Goal: Information Seeking & Learning: Learn about a topic

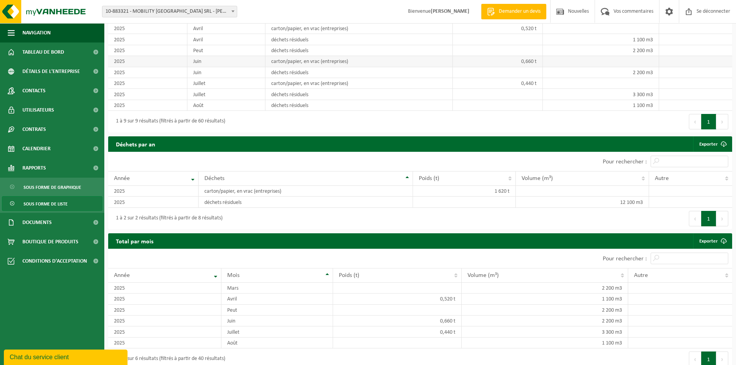
scroll to position [575, 0]
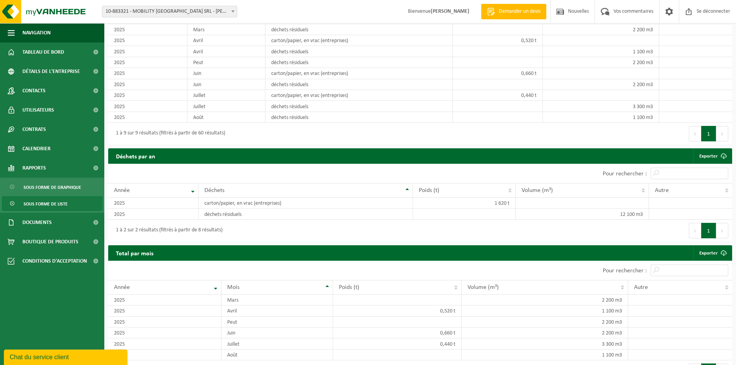
drag, startPoint x: 85, startPoint y: 357, endPoint x: 80, endPoint y: 357, distance: 5.4
click at [80, 357] on div "Chat du service client" at bounding box center [66, 357] width 112 height 9
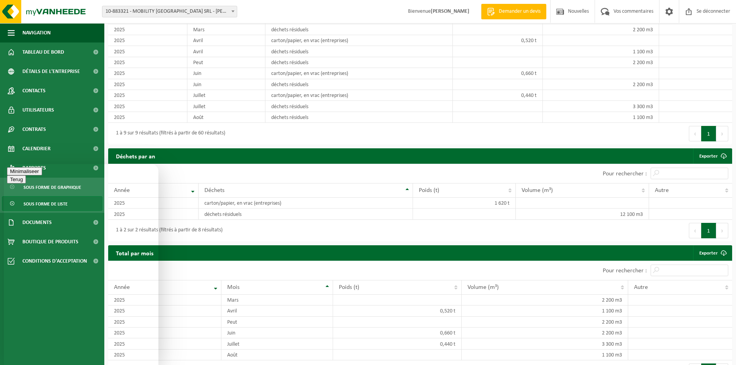
click at [42, 175] on button "Minimaliseer" at bounding box center [24, 171] width 35 height 8
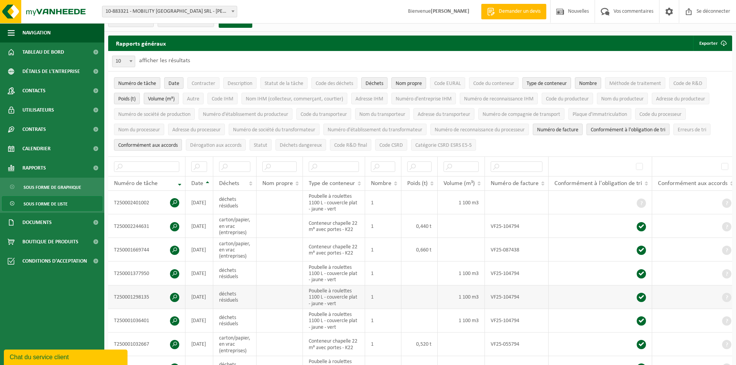
scroll to position [0, 0]
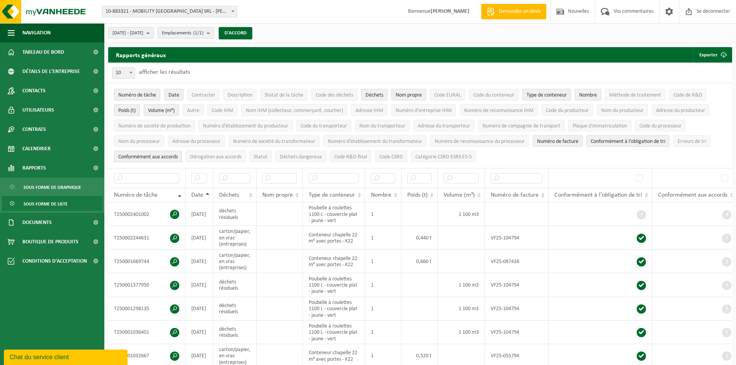
click at [56, 202] on font "Sous forme de liste" at bounding box center [46, 204] width 44 height 5
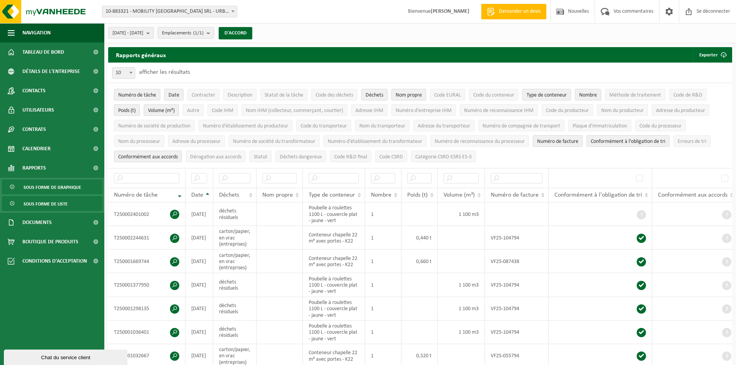
click at [46, 184] on span "Sous forme de graphique" at bounding box center [53, 187] width 58 height 15
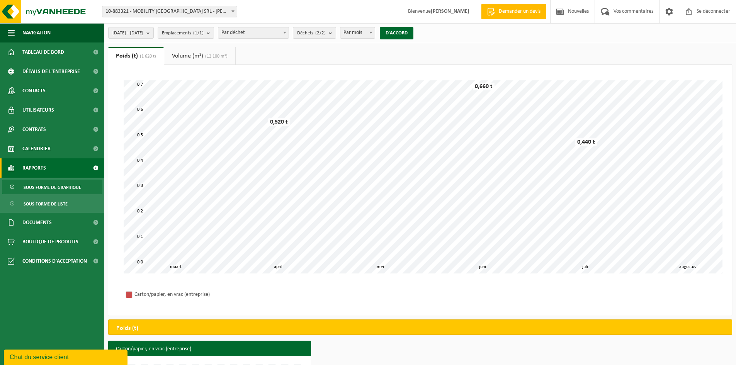
click at [175, 55] on font "Volume (m³)" at bounding box center [187, 56] width 31 height 6
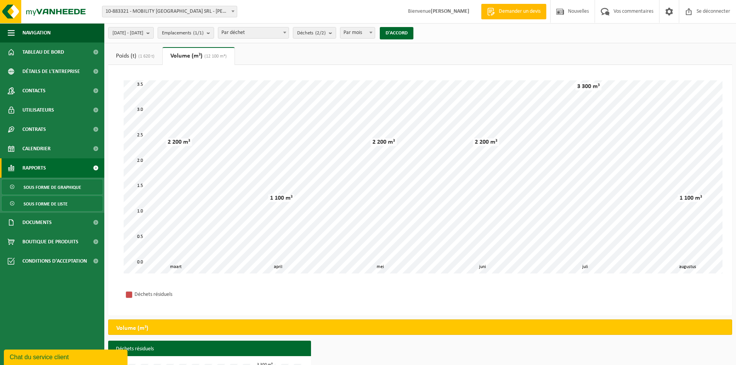
click at [43, 209] on span "Sous forme de liste" at bounding box center [46, 204] width 44 height 15
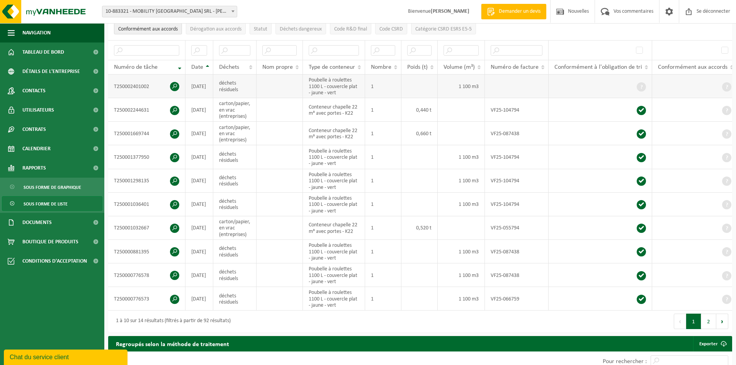
scroll to position [116, 0]
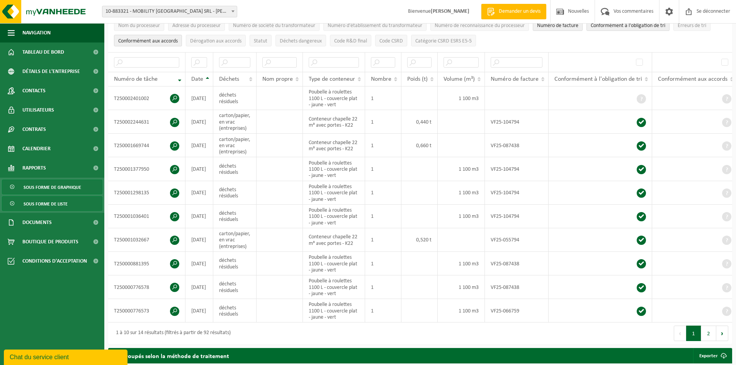
click at [49, 188] on font "Sous forme de graphique" at bounding box center [53, 188] width 58 height 5
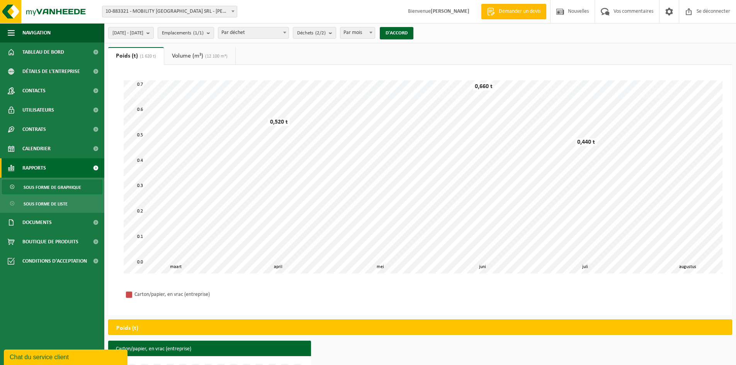
click at [179, 53] on font "Volume (m³)" at bounding box center [187, 56] width 31 height 6
